Goal: Navigation & Orientation: Find specific page/section

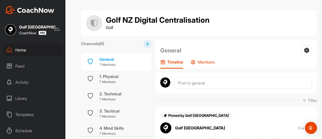
click at [205, 61] on p "Members" at bounding box center [206, 61] width 17 height 5
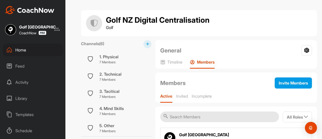
scroll to position [36, 0]
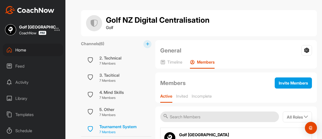
click at [114, 126] on div "Tournament System" at bounding box center [117, 126] width 37 height 6
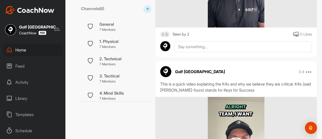
scroll to position [321, 0]
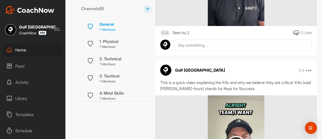
click at [110, 30] on p "7 Members" at bounding box center [107, 29] width 16 height 5
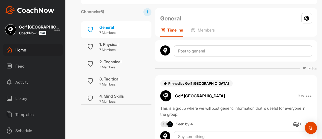
scroll to position [55, 0]
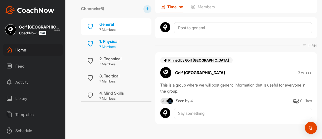
click at [113, 45] on p "7 Members" at bounding box center [108, 46] width 19 height 5
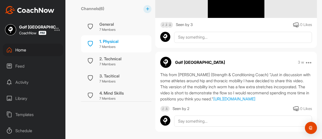
scroll to position [245, 0]
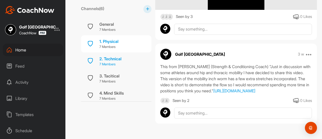
click at [114, 65] on p "7 Members" at bounding box center [110, 64] width 22 height 5
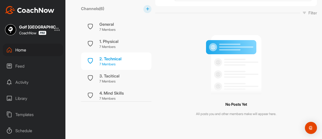
scroll to position [87, 0]
click at [117, 77] on div "3. Tacitical" at bounding box center [109, 76] width 20 height 6
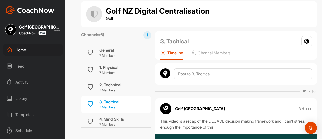
scroll to position [245, 0]
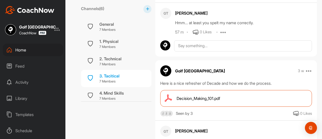
click at [192, 111] on div "Seen by 3" at bounding box center [184, 113] width 17 height 6
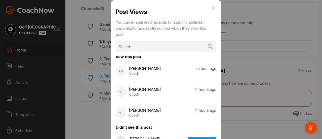
scroll to position [0, 0]
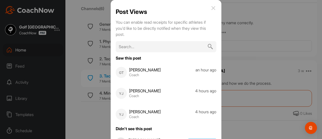
click at [211, 9] on img at bounding box center [213, 8] width 6 height 6
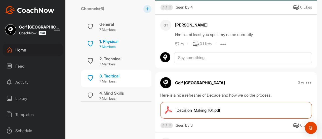
click at [113, 46] on p "7 Members" at bounding box center [108, 46] width 19 height 5
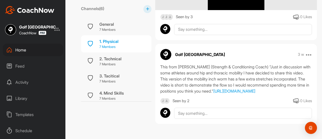
scroll to position [245, 0]
click at [187, 101] on div "Seen by 2" at bounding box center [180, 100] width 17 height 6
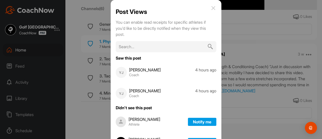
click at [211, 9] on img at bounding box center [213, 8] width 6 height 6
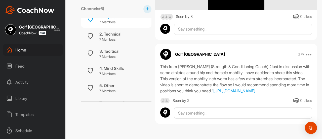
scroll to position [36, 0]
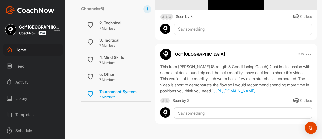
click at [120, 96] on p "7 Members" at bounding box center [117, 96] width 37 height 5
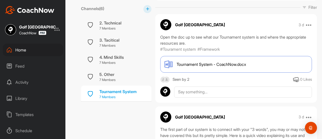
scroll to position [103, 0]
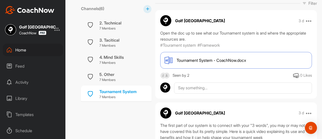
click at [184, 78] on div "Seen by 2" at bounding box center [180, 75] width 17 height 6
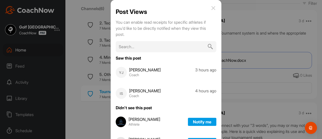
click at [210, 7] on img at bounding box center [213, 8] width 6 height 6
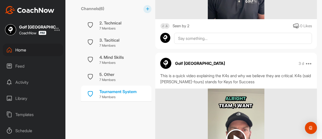
scroll to position [328, 0]
click at [179, 29] on div "Seen by 2" at bounding box center [180, 26] width 17 height 6
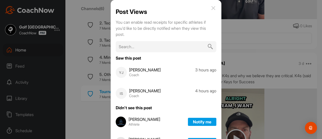
click at [211, 8] on img at bounding box center [213, 8] width 6 height 6
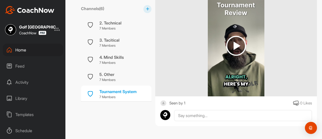
scroll to position [803, 0]
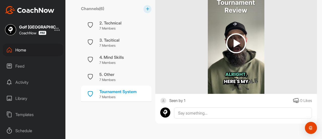
click at [185, 102] on div "Seen by 1" at bounding box center [177, 100] width 16 height 6
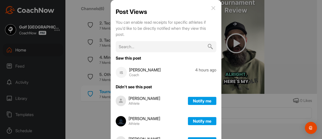
click at [210, 8] on img at bounding box center [213, 8] width 6 height 6
